Goal: Task Accomplishment & Management: Manage account settings

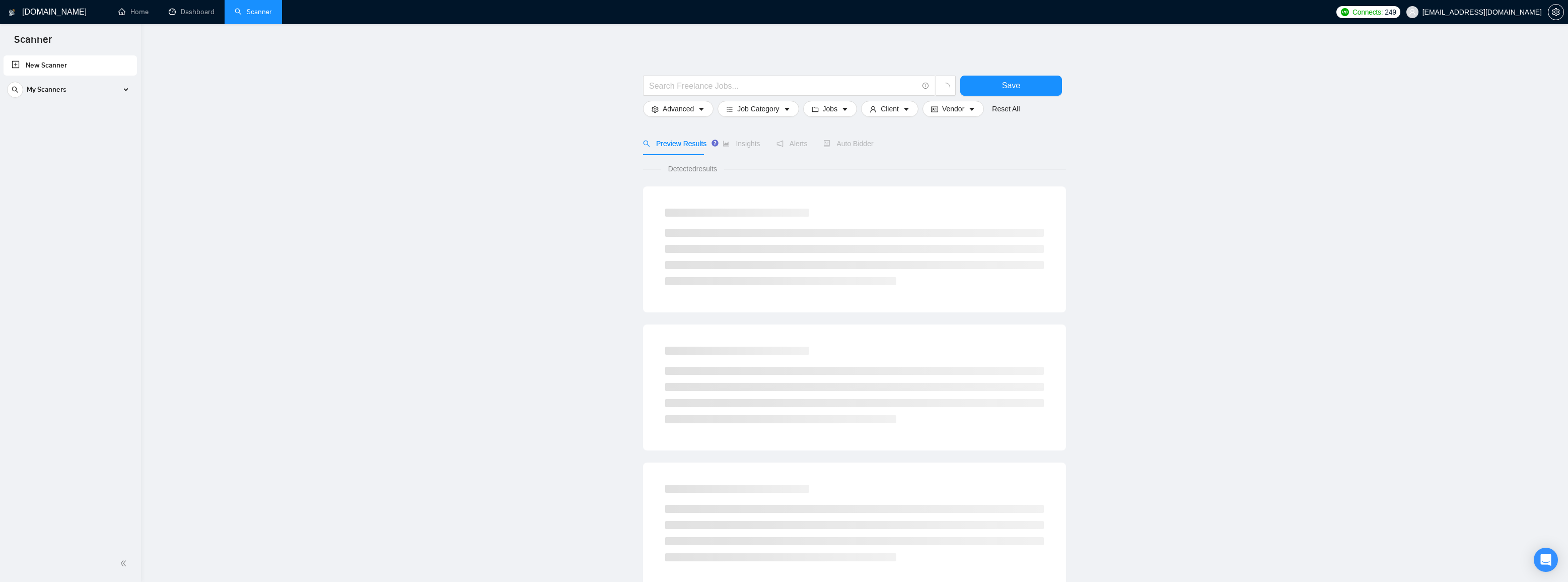
click at [67, 107] on div "New Scanner My Scanners Lawyer My Scanner My Scanner" at bounding box center [70, 299] width 141 height 492
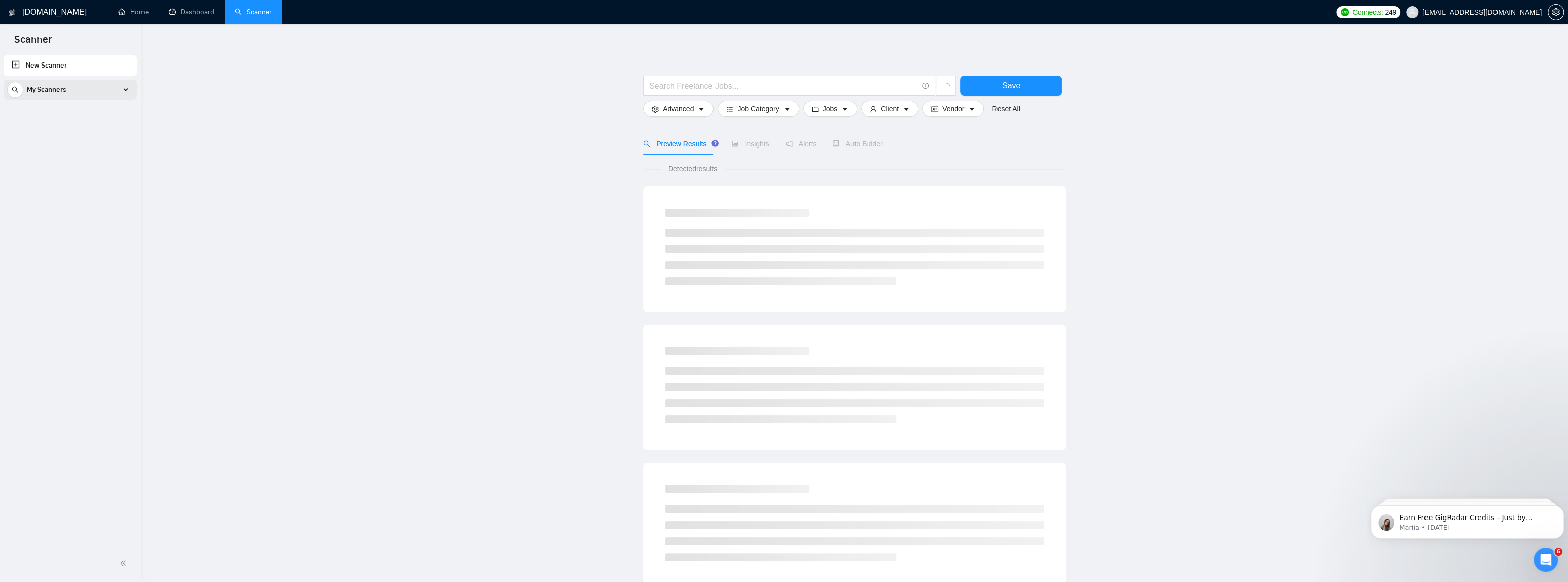
click at [70, 94] on div "My Scanners" at bounding box center [70, 90] width 126 height 20
click at [76, 116] on link "Lawyer" at bounding box center [70, 114] width 96 height 20
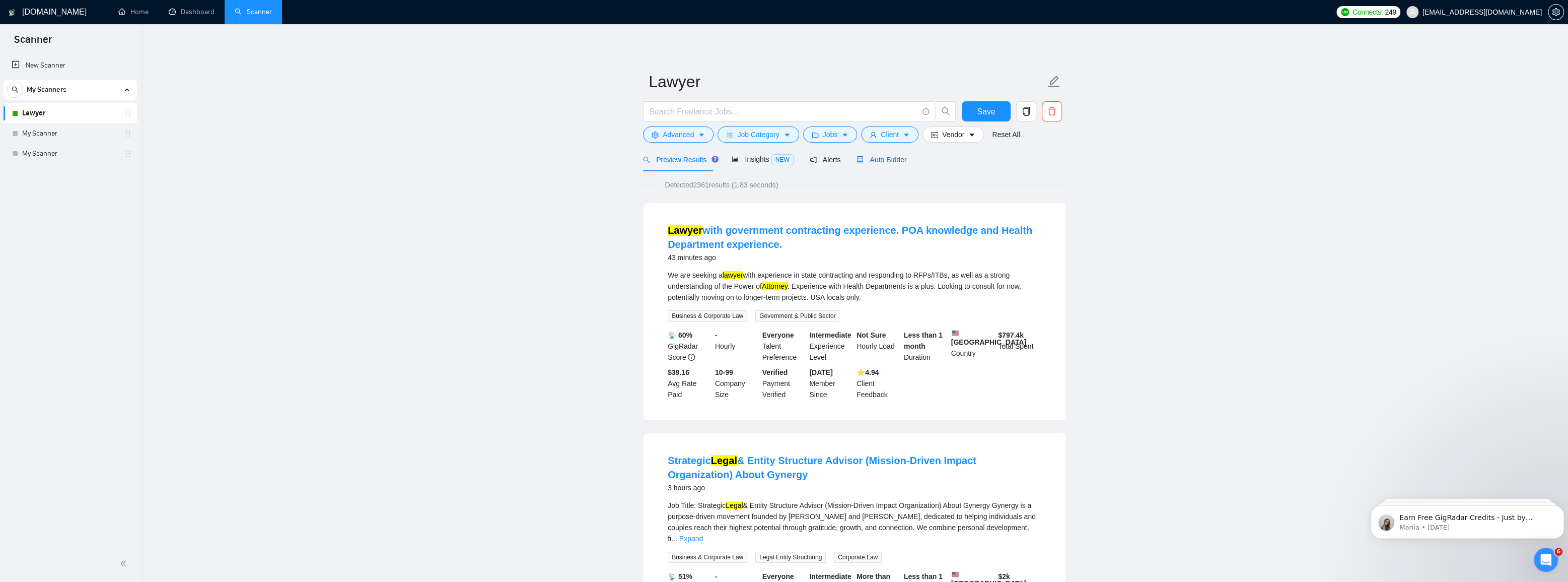
click at [874, 156] on span "Auto Bidder" at bounding box center [881, 159] width 50 height 8
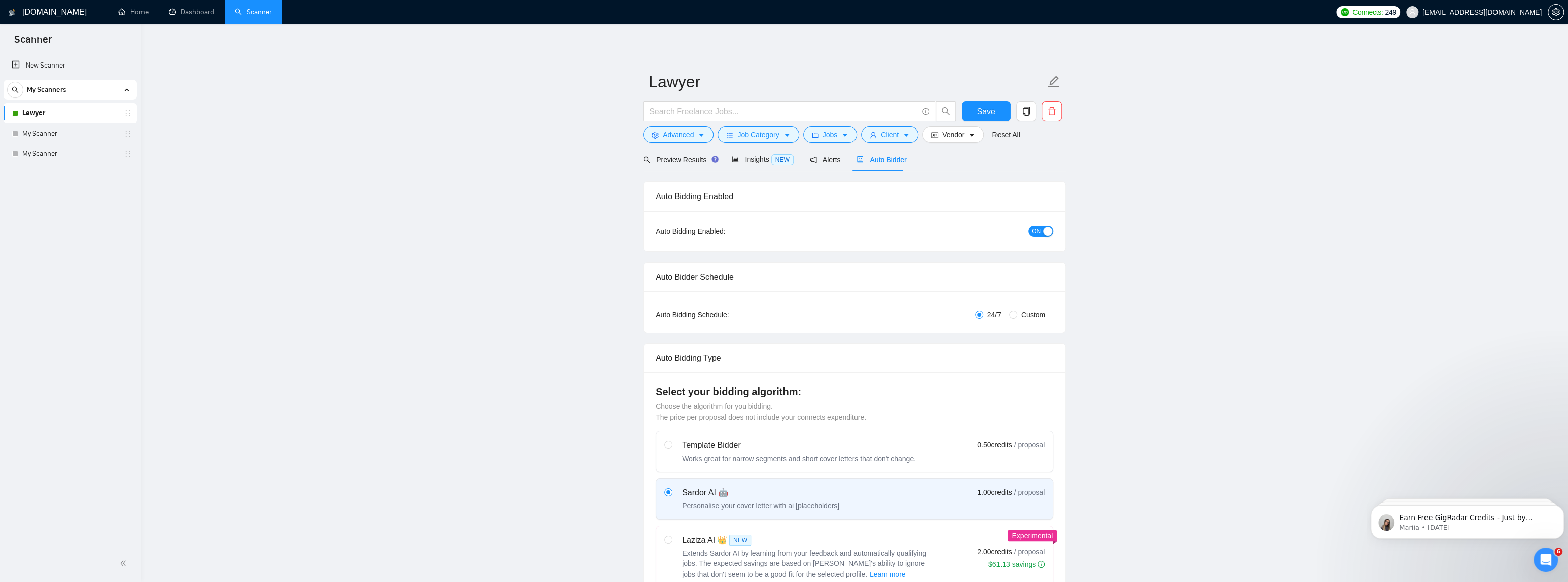
click at [872, 159] on span "Auto Bidder" at bounding box center [881, 159] width 50 height 8
click at [1049, 231] on div "button" at bounding box center [1048, 231] width 9 height 9
click at [52, 130] on link "My Scanner" at bounding box center [70, 133] width 96 height 20
click at [134, 16] on link "Home" at bounding box center [133, 11] width 30 height 8
click at [1004, 112] on button "Save" at bounding box center [986, 111] width 49 height 20
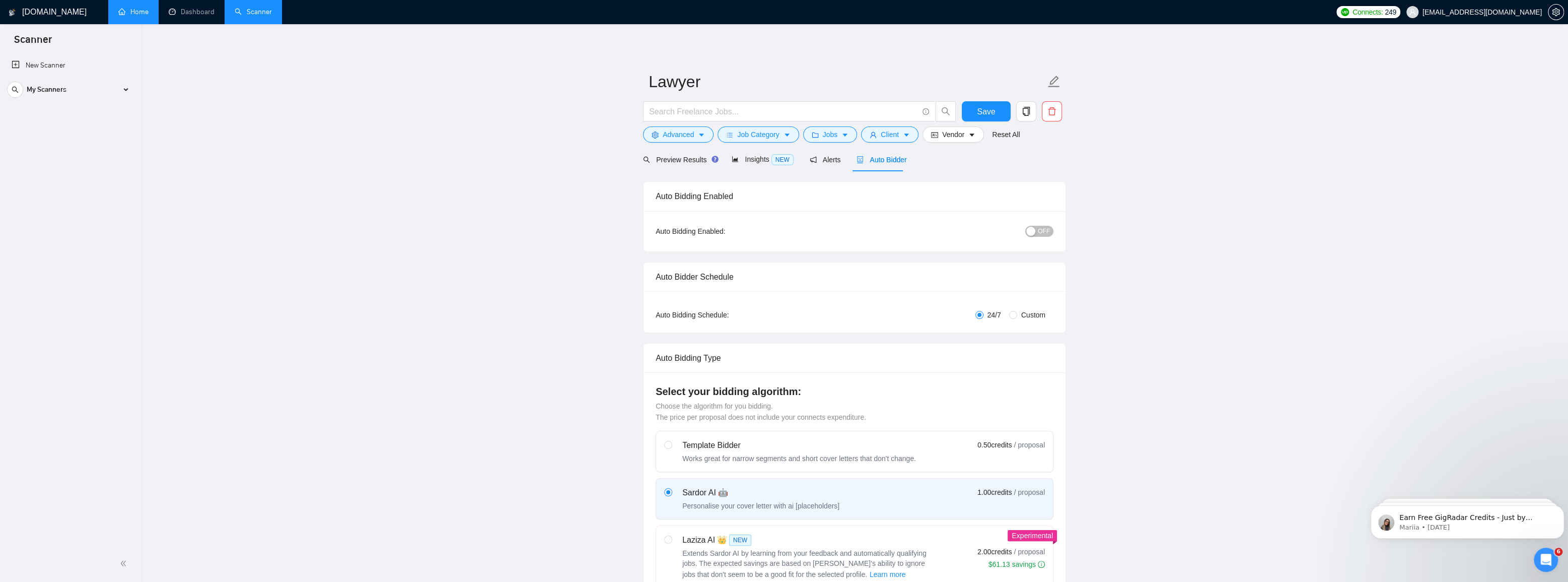
click at [144, 13] on link "Home" at bounding box center [133, 11] width 30 height 8
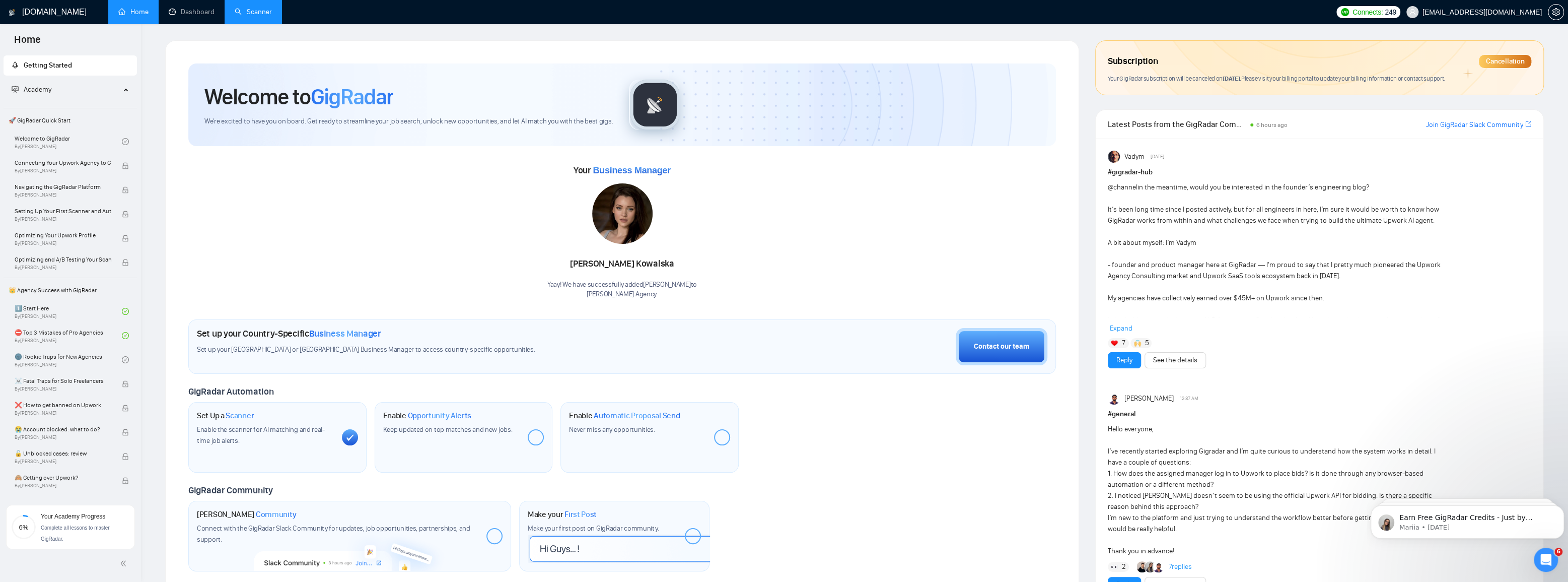
drag, startPoint x: 248, startPoint y: 17, endPoint x: 246, endPoint y: 24, distance: 7.3
click at [249, 16] on link "Scanner" at bounding box center [253, 11] width 37 height 8
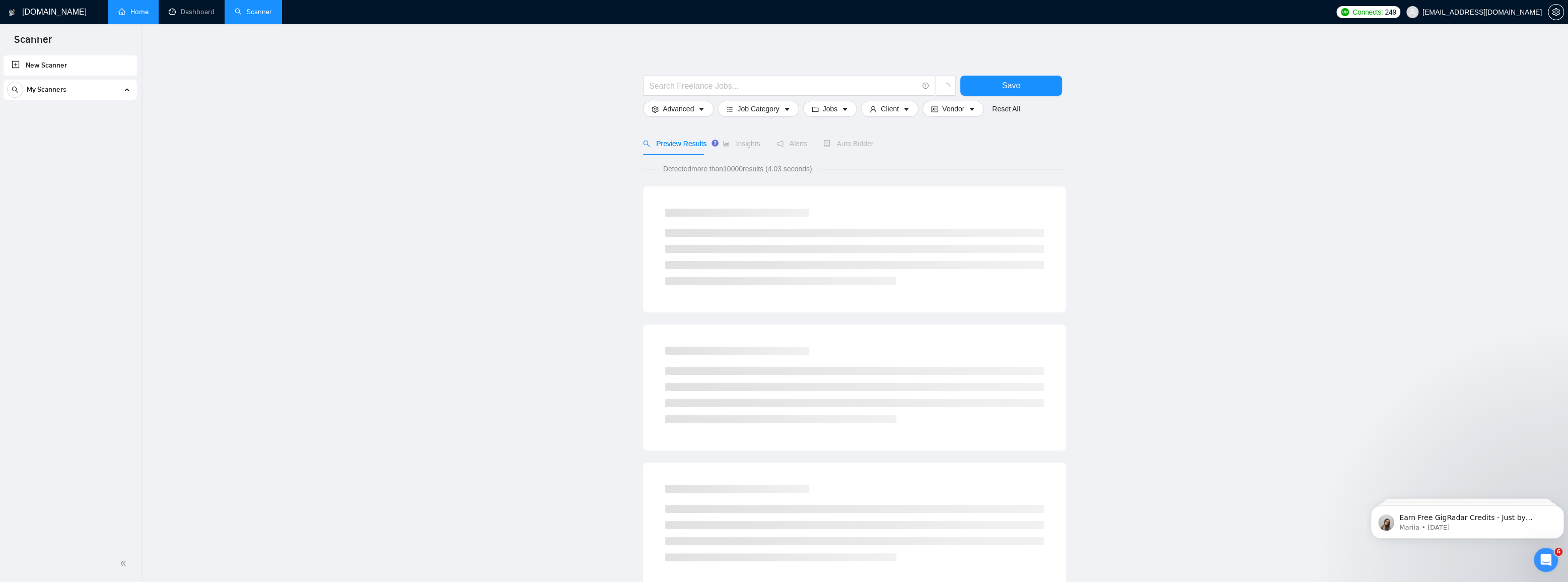
click at [69, 89] on div "My Scanners" at bounding box center [70, 90] width 126 height 20
click at [194, 11] on link "Dashboard" at bounding box center [192, 11] width 46 height 8
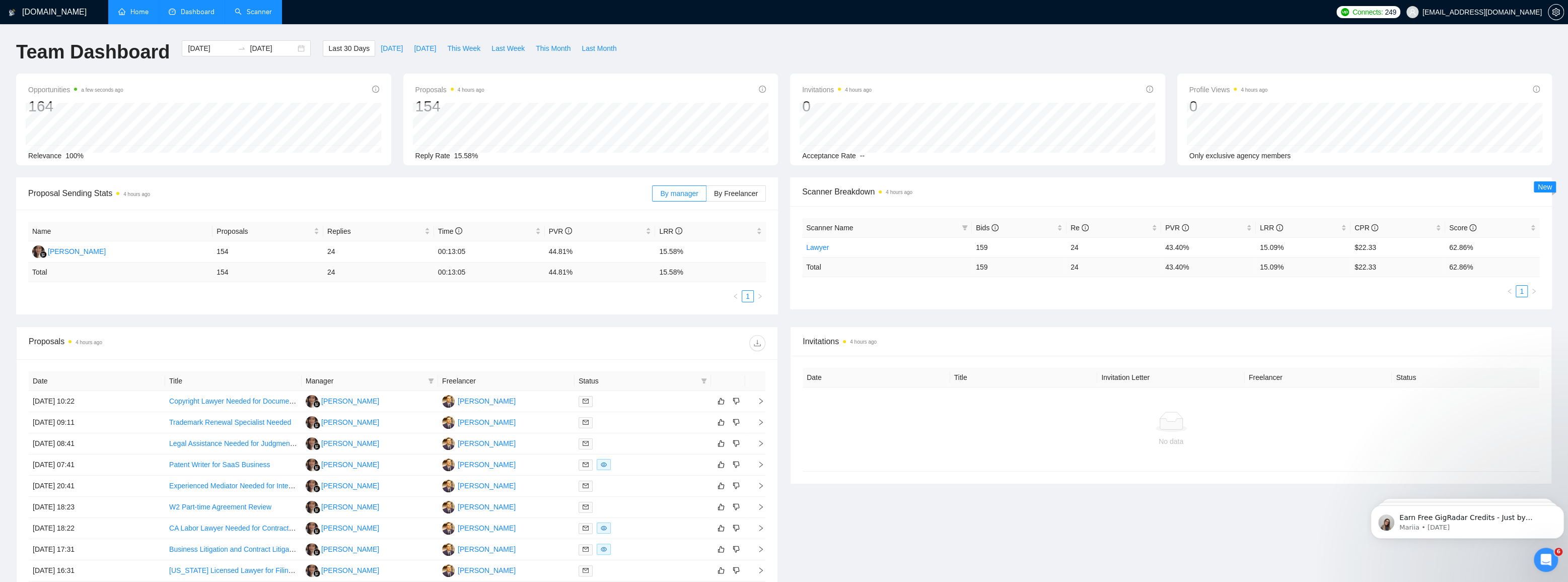
click at [261, 16] on link "Scanner" at bounding box center [253, 11] width 37 height 8
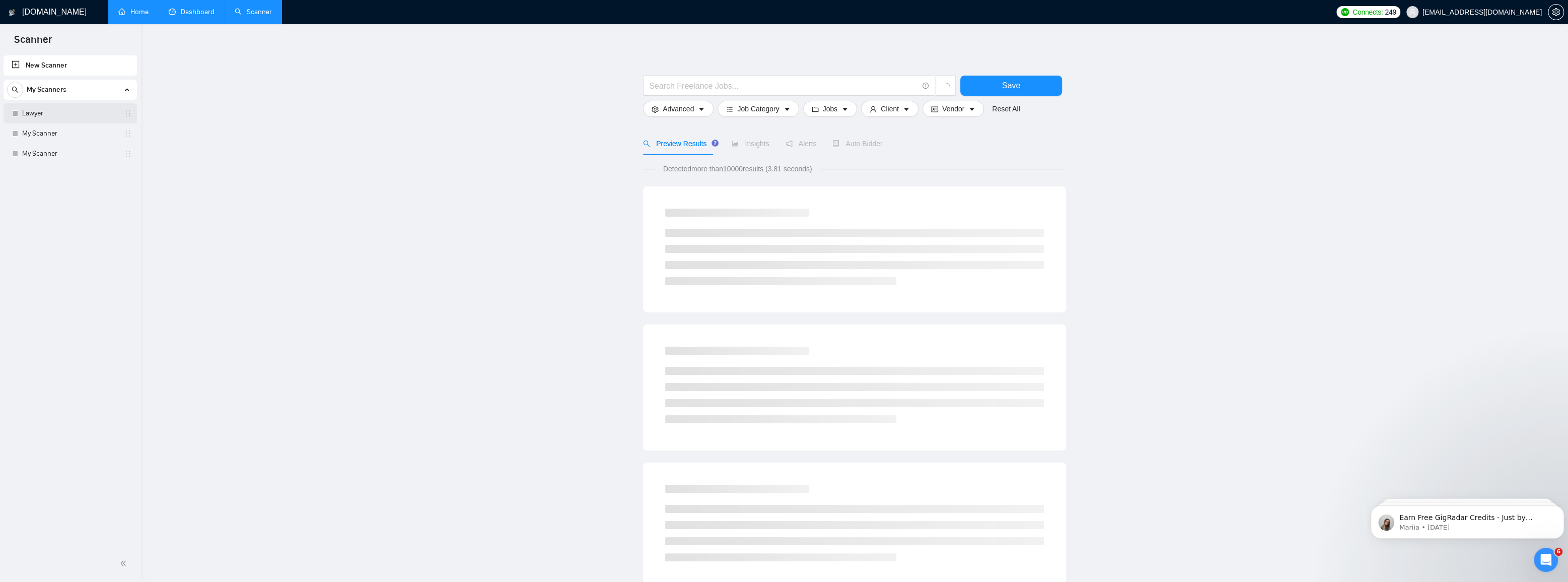
click at [34, 113] on link "Lawyer" at bounding box center [70, 114] width 96 height 20
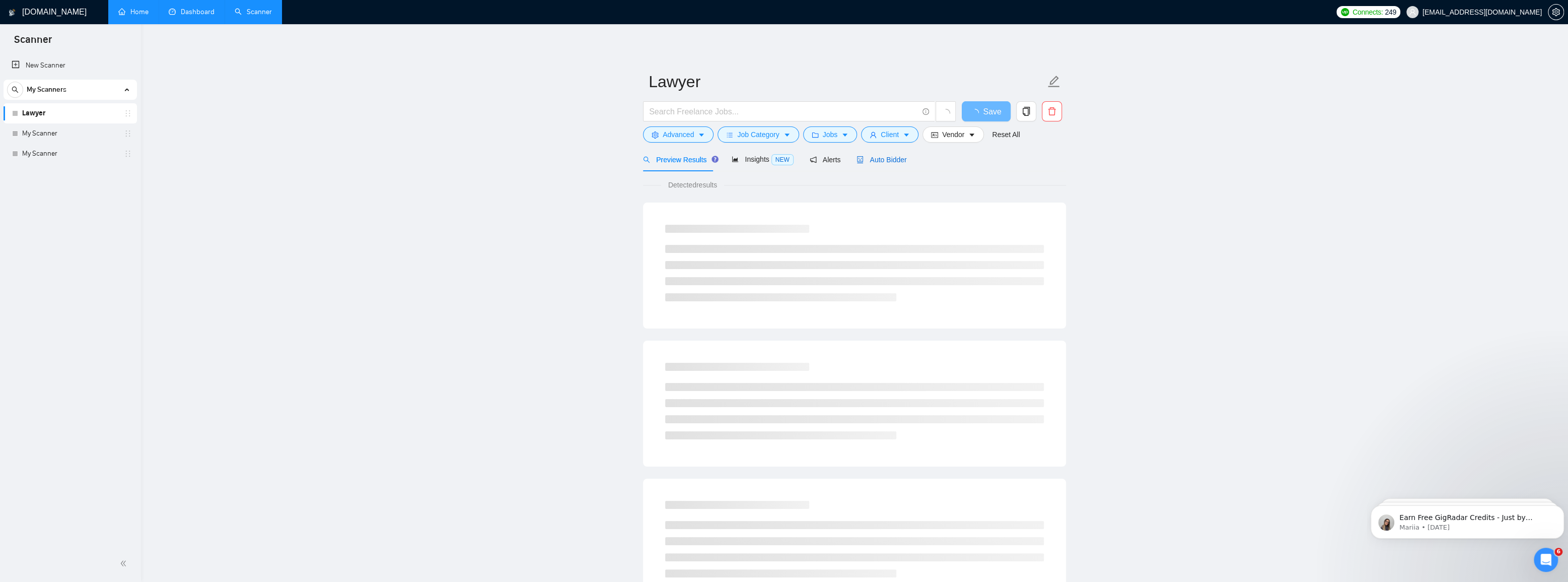
drag, startPoint x: 869, startPoint y: 158, endPoint x: 868, endPoint y: 163, distance: 5.1
click at [869, 159] on span "Auto Bidder" at bounding box center [881, 159] width 50 height 8
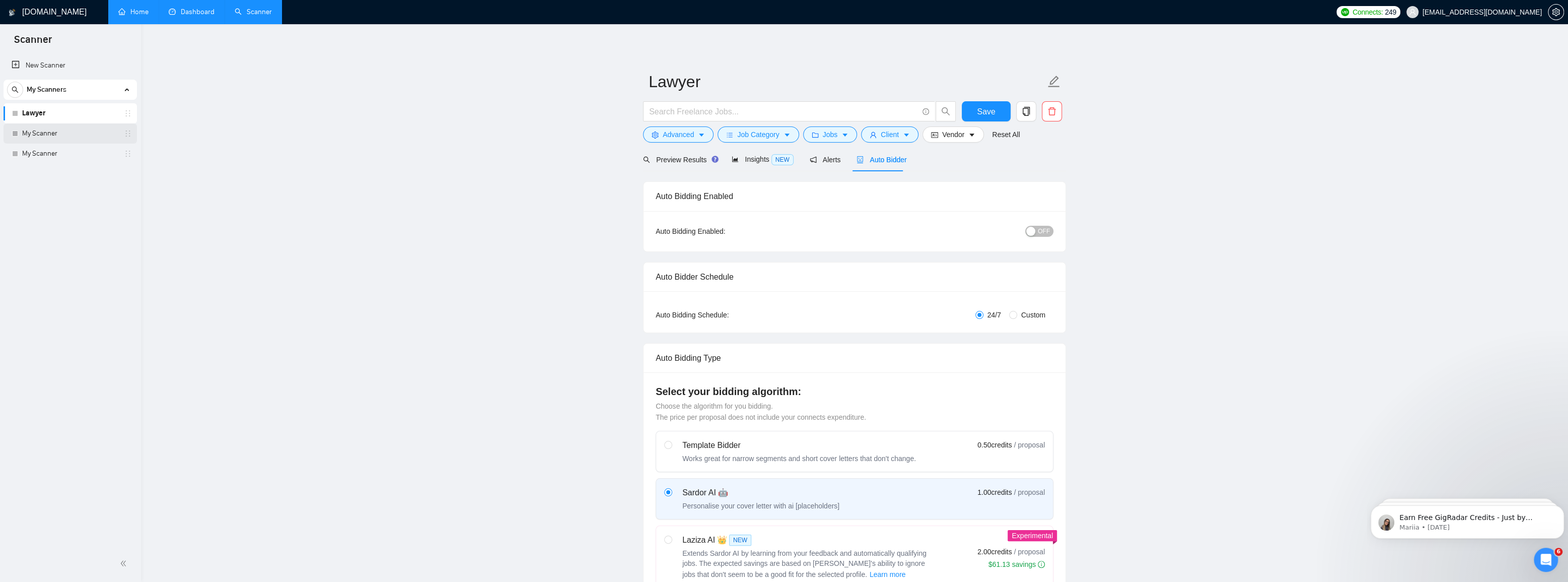
click at [44, 136] on link "My Scanner" at bounding box center [70, 133] width 96 height 20
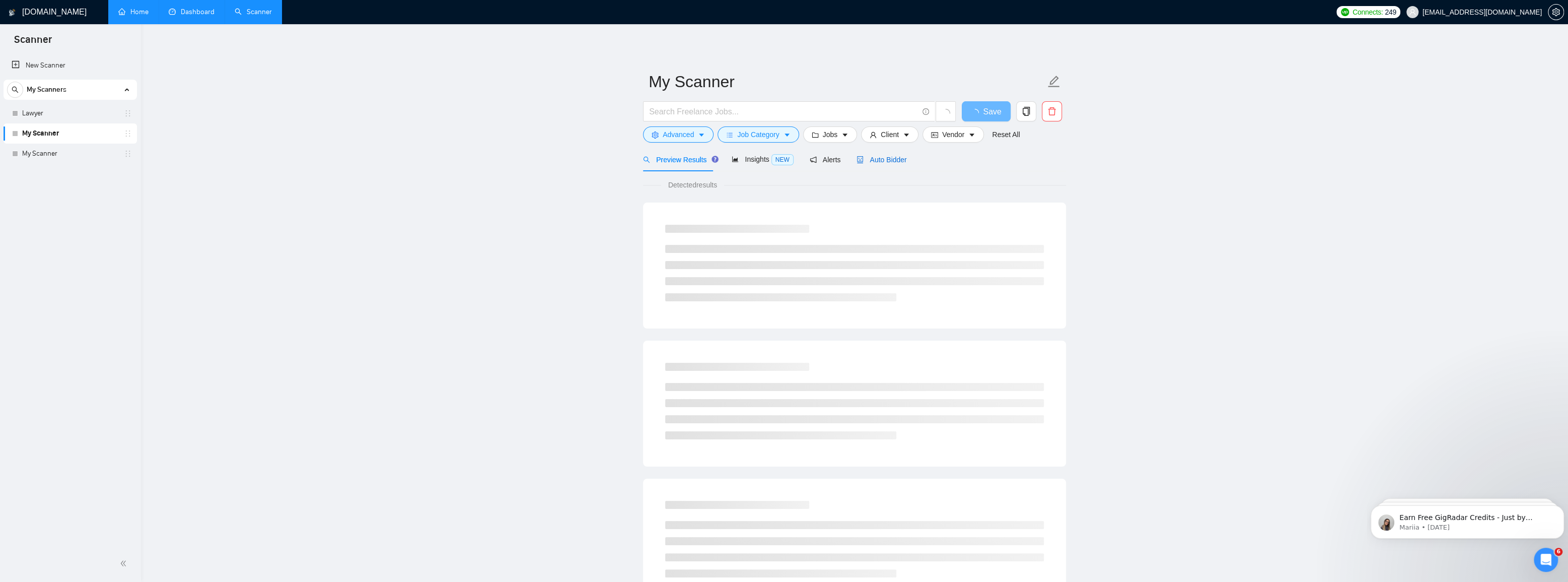
click at [877, 154] on div "Auto Bidder" at bounding box center [881, 159] width 50 height 11
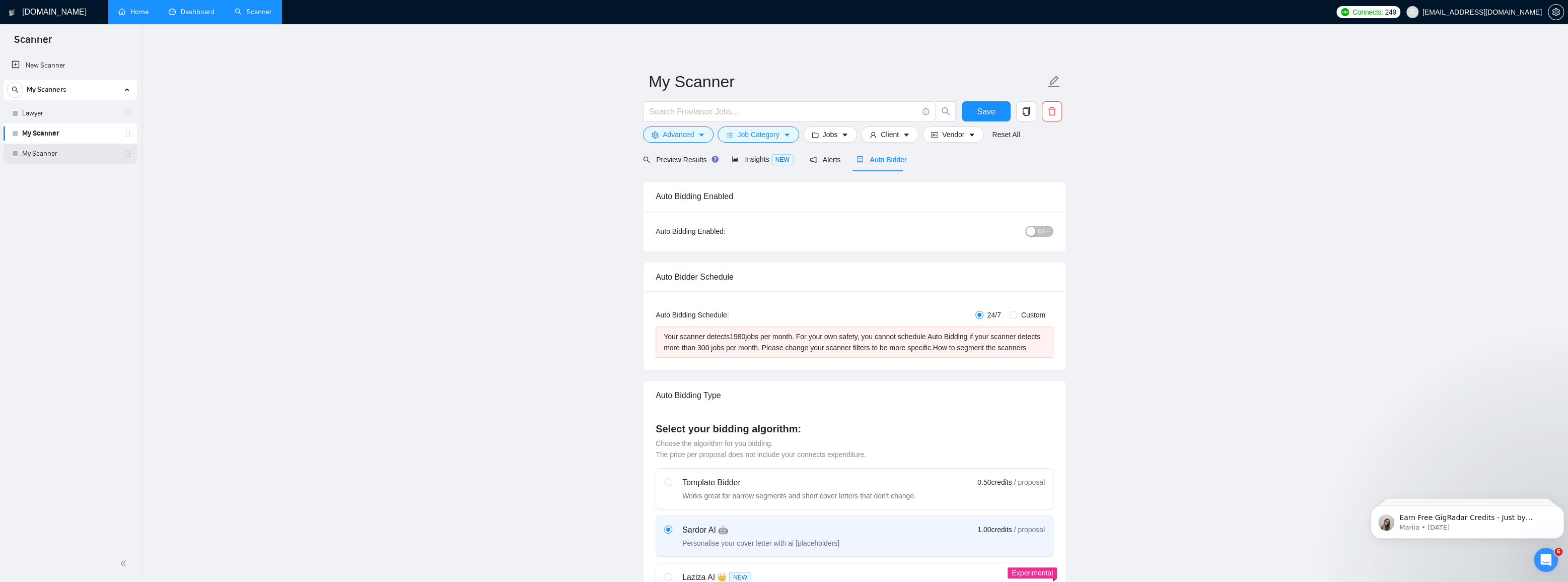
click at [44, 152] on link "My Scanner" at bounding box center [70, 154] width 96 height 20
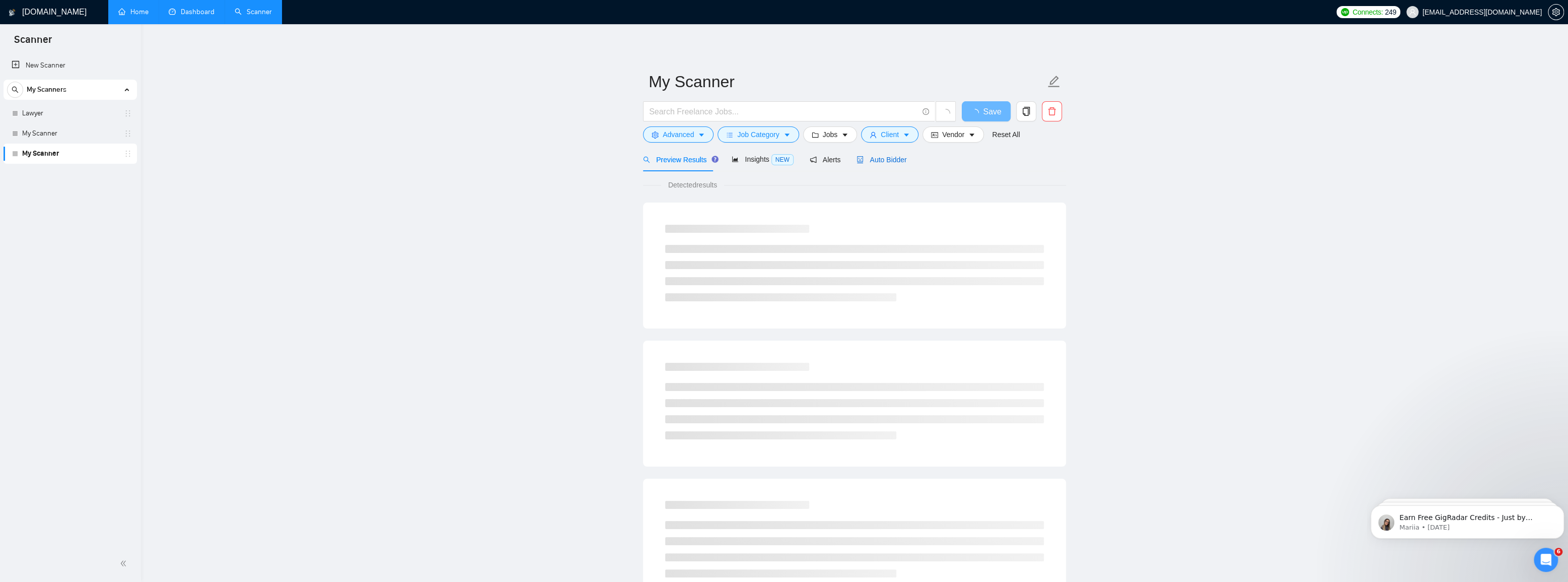
click at [887, 158] on span "Auto Bidder" at bounding box center [881, 159] width 50 height 8
